Goal: Task Accomplishment & Management: Manage account settings

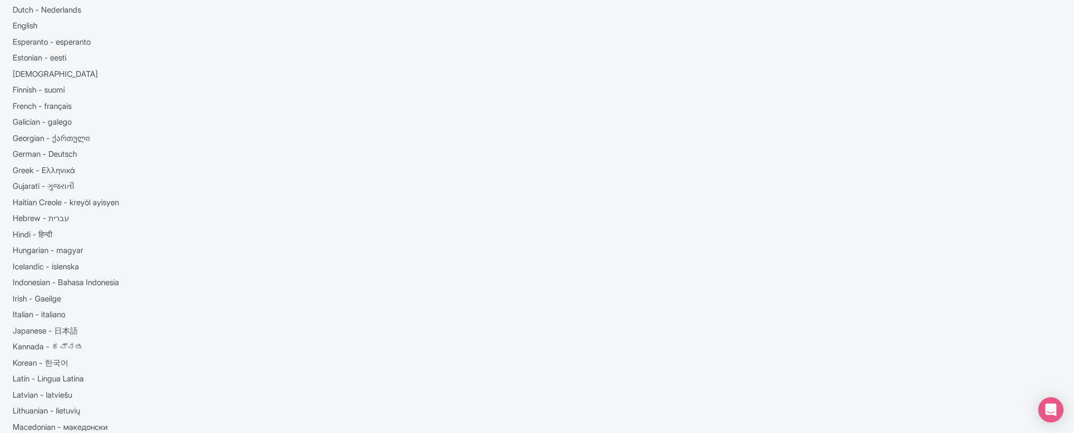
scroll to position [130, 0]
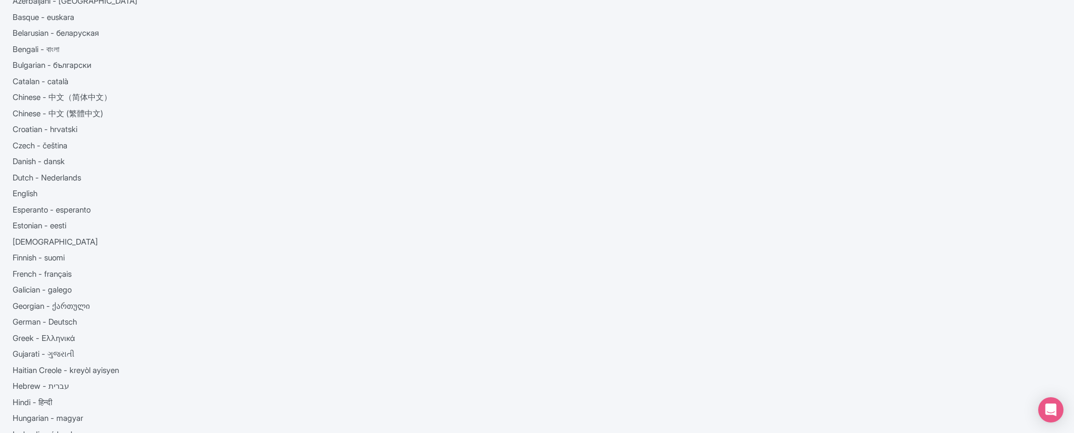
scroll to position [82, 0]
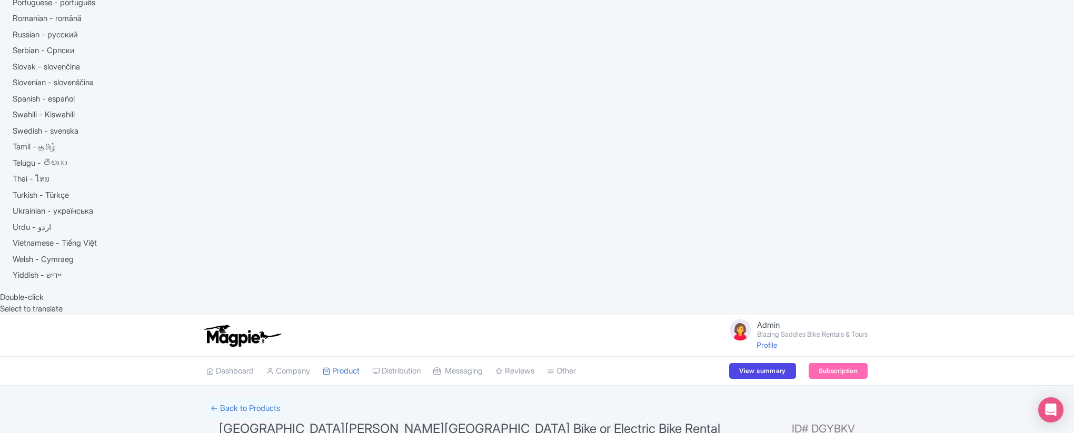
scroll to position [660, 0]
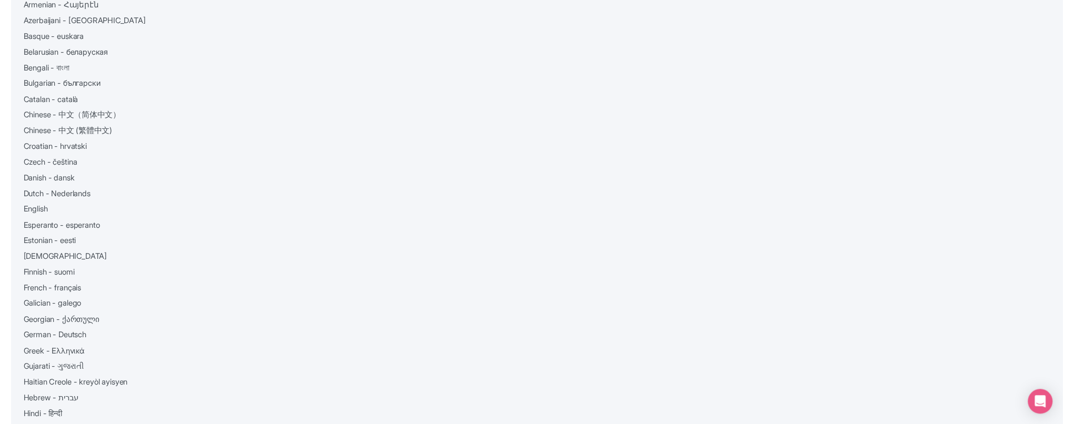
scroll to position [12, 0]
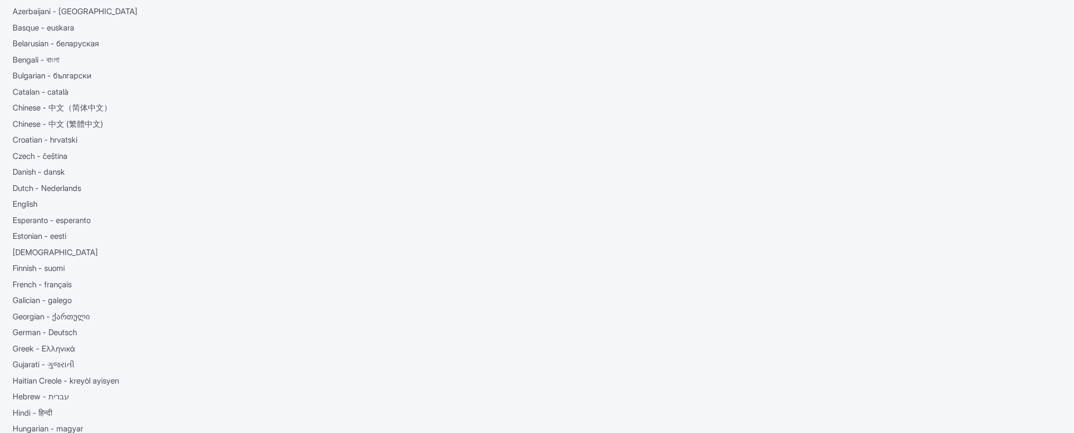
scroll to position [96, 0]
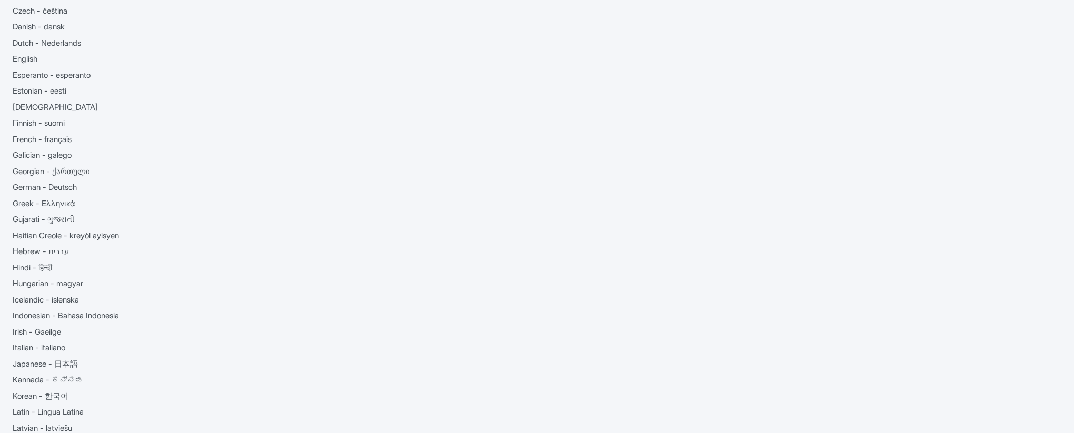
scroll to position [47, 0]
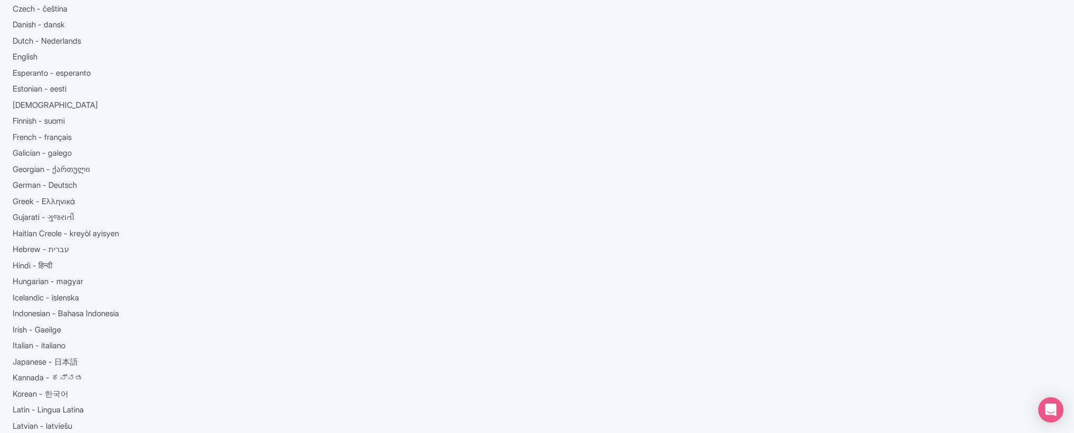
scroll to position [21, 0]
